Goal: Task Accomplishment & Management: Complete application form

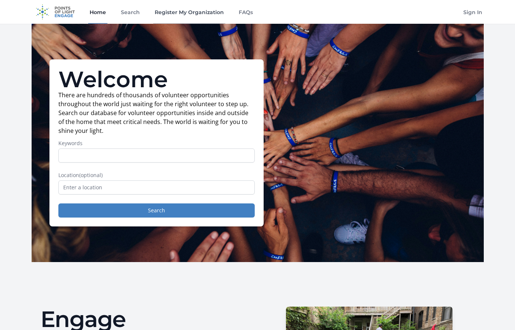
click at [183, 14] on link "Register My Organization" at bounding box center [189, 12] width 72 height 24
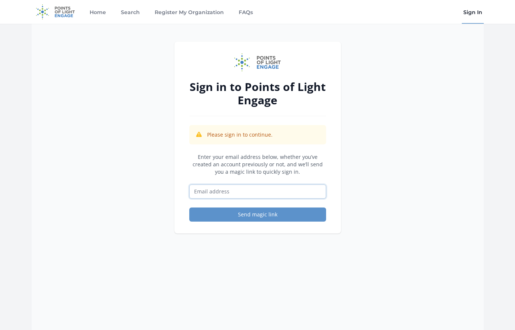
click at [211, 192] on input "Email address" at bounding box center [257, 192] width 137 height 14
type input "[EMAIL_ADDRESS][DOMAIN_NAME]"
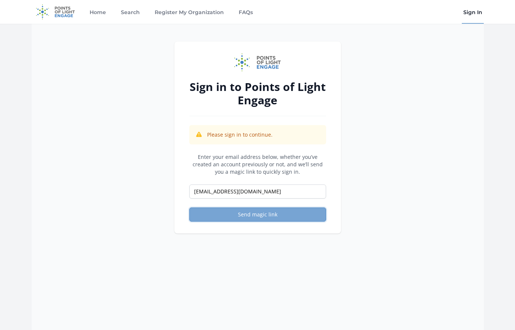
click at [244, 216] on button "Send magic link" at bounding box center [257, 215] width 137 height 14
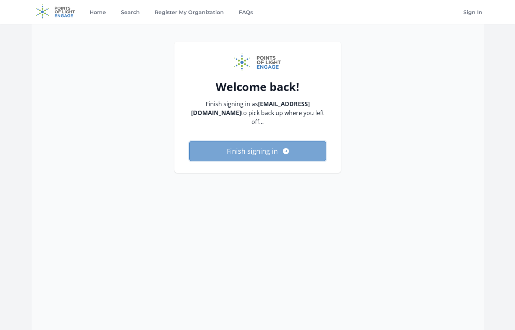
click at [272, 141] on button "Finish signing in" at bounding box center [257, 151] width 137 height 20
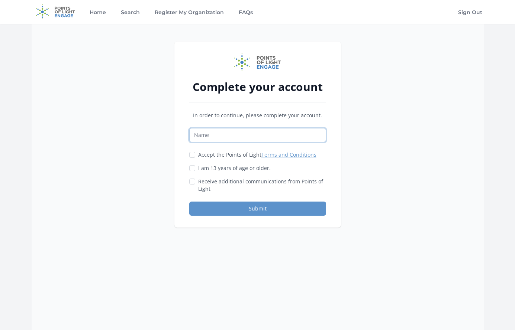
click at [248, 139] on input "Name" at bounding box center [257, 135] width 137 height 14
paste input "Order [MEDICAL_DATA] Online Immediate Home Shipping"
type input "Order [MEDICAL_DATA] Online Immediate Home Shipping"
click at [192, 154] on input "Accept the Points of Light Terms and Conditions" at bounding box center [192, 155] width 6 height 6
checkbox input "true"
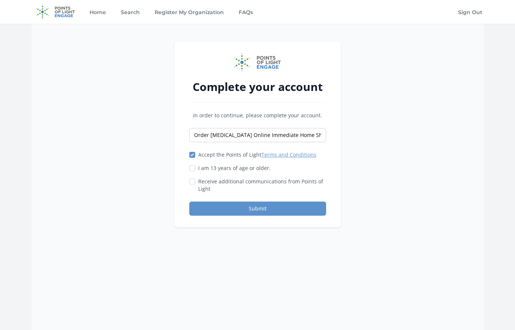
click at [188, 170] on div "Complete your account In order to continue, please complete your account. Order…" at bounding box center [257, 135] width 166 height 186
click at [191, 168] on input "I am 13 years of age or older." at bounding box center [192, 168] width 6 height 6
checkbox input "true"
click at [260, 210] on button "Submit" at bounding box center [257, 209] width 137 height 14
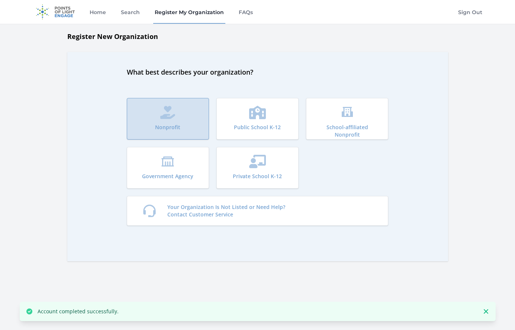
click at [182, 127] on button "Nonprofit" at bounding box center [168, 119] width 82 height 42
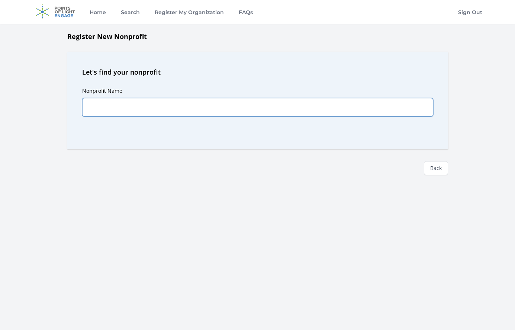
click at [285, 114] on input "Nonprofit Name" at bounding box center [257, 107] width 351 height 19
paste input "Order [MEDICAL_DATA] Online Immediate Home Shipping"
type input "Order [MEDICAL_DATA] Online Immediate Home Shipping"
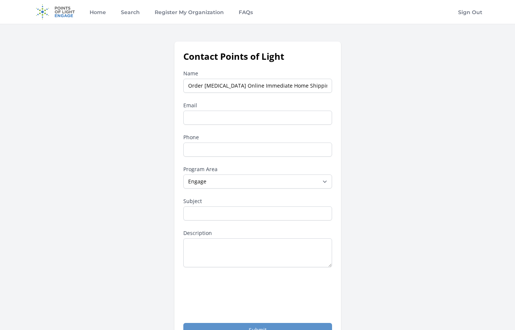
type input "Order [MEDICAL_DATA] Online Immediate Home Shipping"
click at [206, 115] on input "Email" at bounding box center [257, 118] width 149 height 14
type input "[EMAIL_ADDRESS][DOMAIN_NAME]"
type input "3212806767"
click at [211, 185] on select "--None-- Daily Point of Light Award Disney Family Volunteer Rewards Global Netw…" at bounding box center [257, 182] width 149 height 14
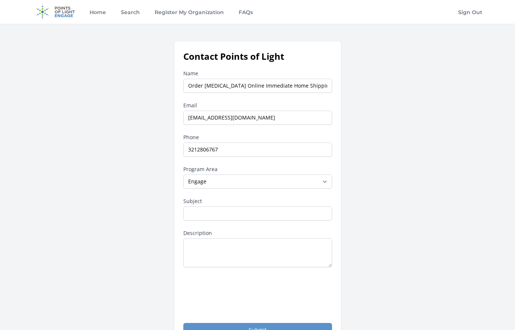
click at [375, 215] on div "Contact Points of Light Name Order Adderall Online Immediate Home Shipping Emai…" at bounding box center [258, 194] width 452 height 305
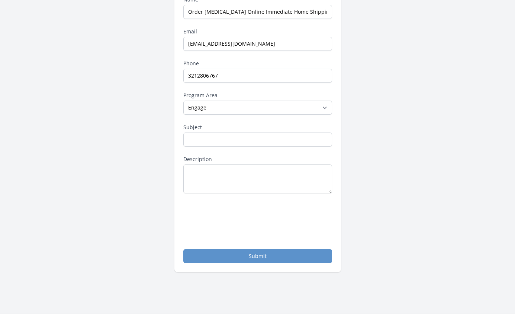
scroll to position [74, 0]
click at [203, 143] on input "Subject" at bounding box center [257, 139] width 149 height 14
paste input "Order Adderall Online Immediate Home Shipping"
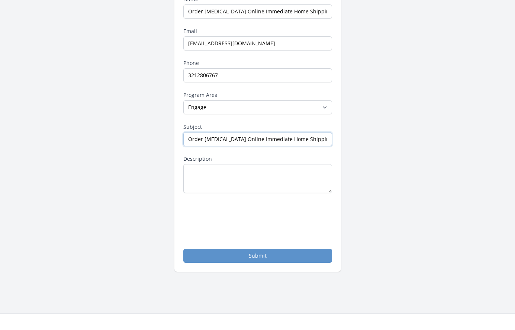
type input "Order Adderall Online Immediate Home Shipping"
click at [199, 178] on textarea "Description" at bounding box center [257, 178] width 149 height 29
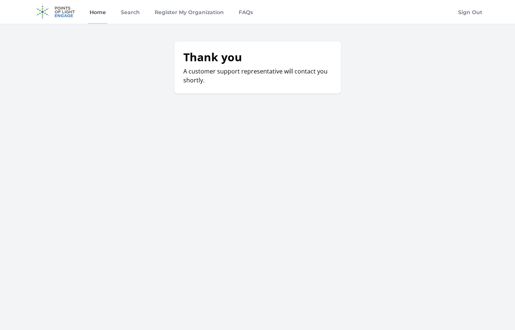
click at [101, 14] on link "Home" at bounding box center [97, 12] width 19 height 24
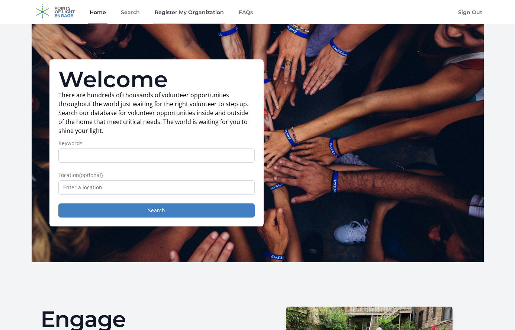
click at [164, 12] on link "Register My Organization" at bounding box center [189, 12] width 72 height 24
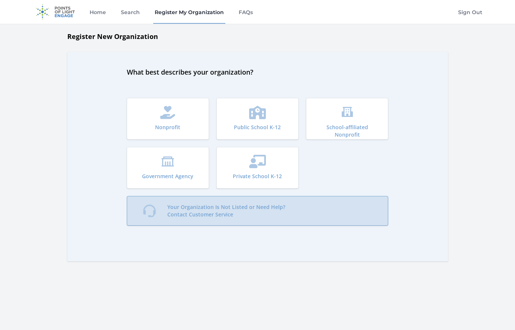
click at [187, 201] on link "Your Organization Is Not Listed or Need Help? Contact Customer Service" at bounding box center [258, 211] width 262 height 30
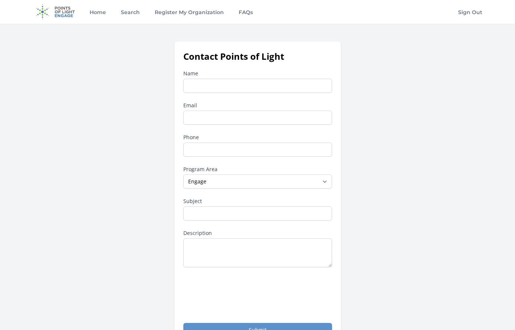
click at [66, 12] on img at bounding box center [56, 12] width 48 height 24
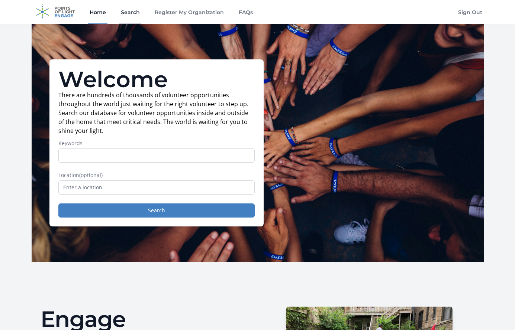
click at [129, 13] on link "Search" at bounding box center [130, 12] width 22 height 24
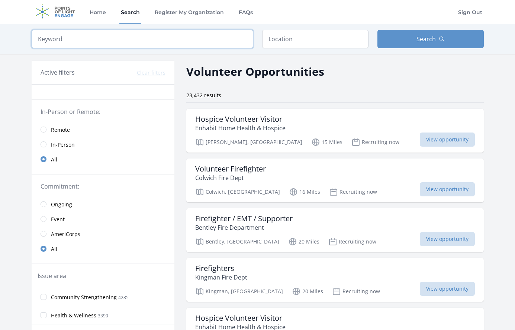
click at [165, 40] on input "search" at bounding box center [142, 39] width 221 height 19
paste input "Order Adderall Online Immediate Home Shipping"
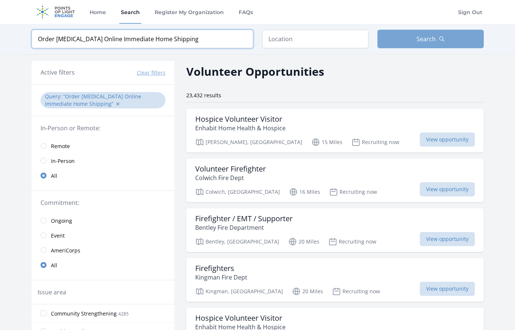
type input "Order Adderall Online Immediate Home Shipping"
click at [421, 33] on button "Search" at bounding box center [430, 39] width 106 height 19
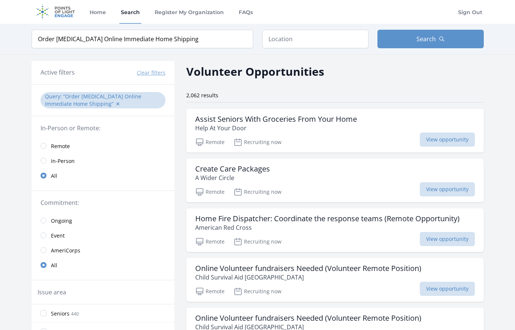
click at [141, 100] on q "Order Adderall Online Immediate Home Shipping" at bounding box center [93, 100] width 96 height 14
click at [213, 116] on h3 "Assist Seniors With Groceries From Your Home" at bounding box center [276, 119] width 162 height 9
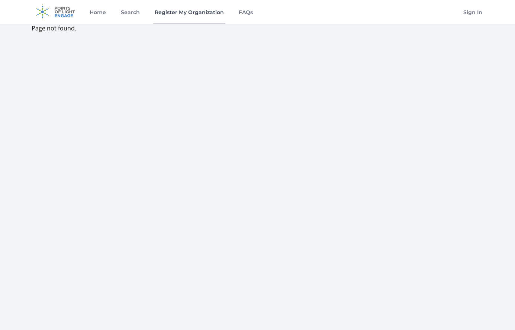
click at [164, 17] on link "Register My Organization" at bounding box center [189, 12] width 72 height 24
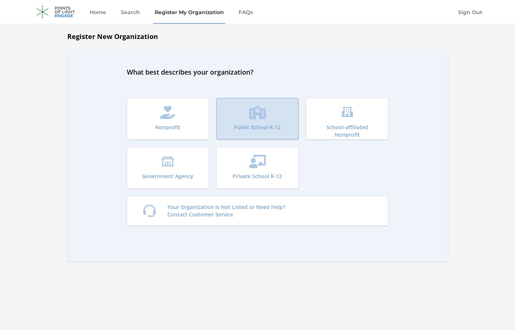
click at [253, 121] on button "Public School K-12" at bounding box center [257, 119] width 82 height 42
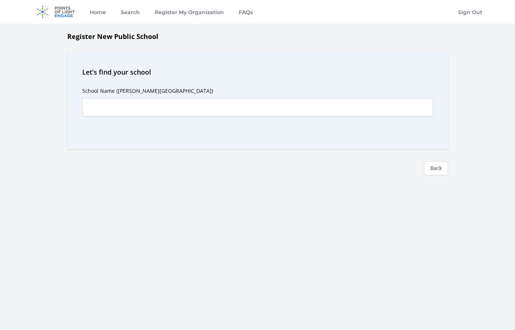
scroll to position [74, 0]
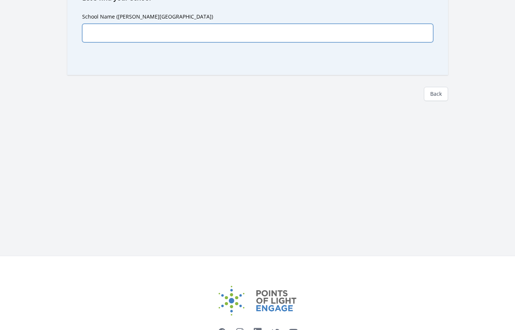
click at [194, 34] on input "School Name (e.g. Kennedy Elementary School)" at bounding box center [257, 33] width 351 height 19
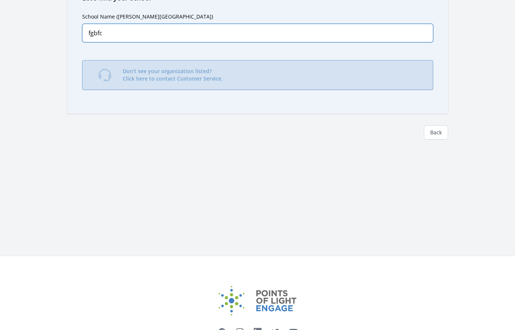
type input "fgbfc"
click at [233, 82] on div "School Name (e.g. Kennedy Elementary School) fgbfc Predictions Don't see your o…" at bounding box center [257, 51] width 351 height 96
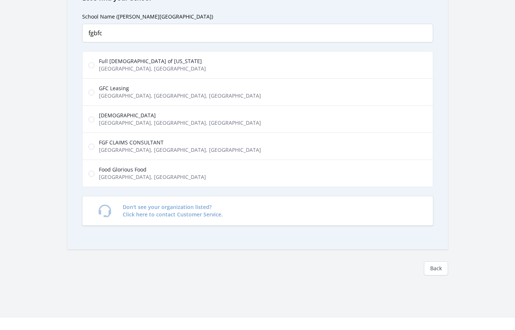
click at [208, 85] on label "GFC Leasing Research Park Drive, Fitchburg, WI, USA" at bounding box center [257, 91] width 351 height 27
click at [94, 90] on input "GFC Leasing Research Park Drive, Fitchburg, WI, USA" at bounding box center [91, 93] width 6 height 6
radio input "true"
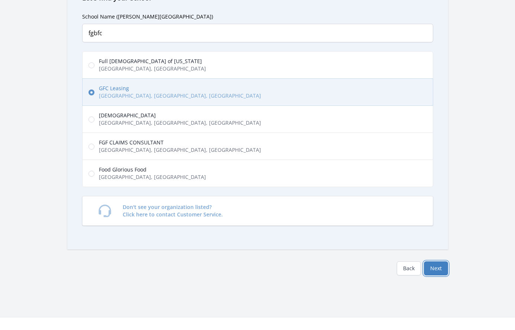
click at [437, 268] on button "Next" at bounding box center [436, 269] width 24 height 14
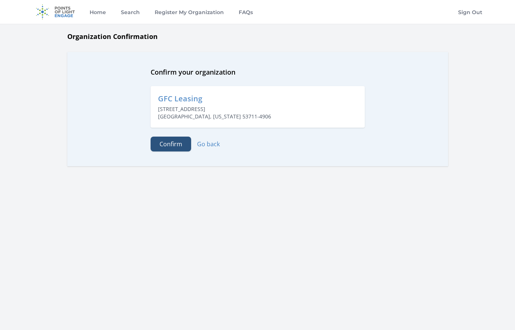
click at [179, 142] on button "Confirm" at bounding box center [170, 144] width 40 height 15
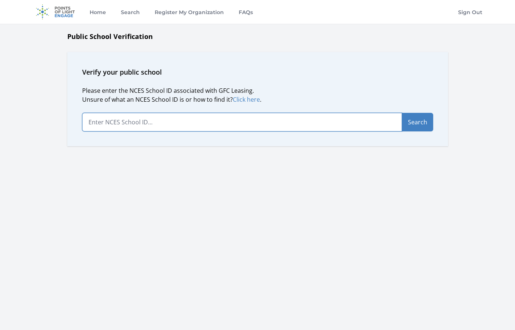
click at [264, 126] on input "text" at bounding box center [241, 122] width 319 height 19
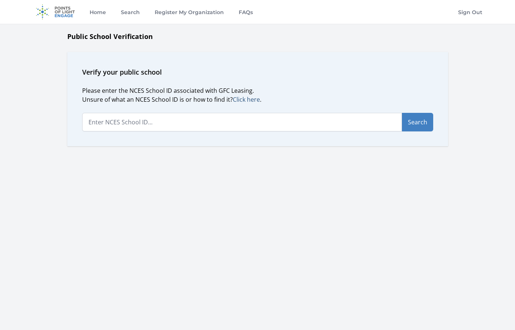
click at [244, 98] on link "Click here" at bounding box center [246, 99] width 27 height 8
